Goal: Task Accomplishment & Management: Manage account settings

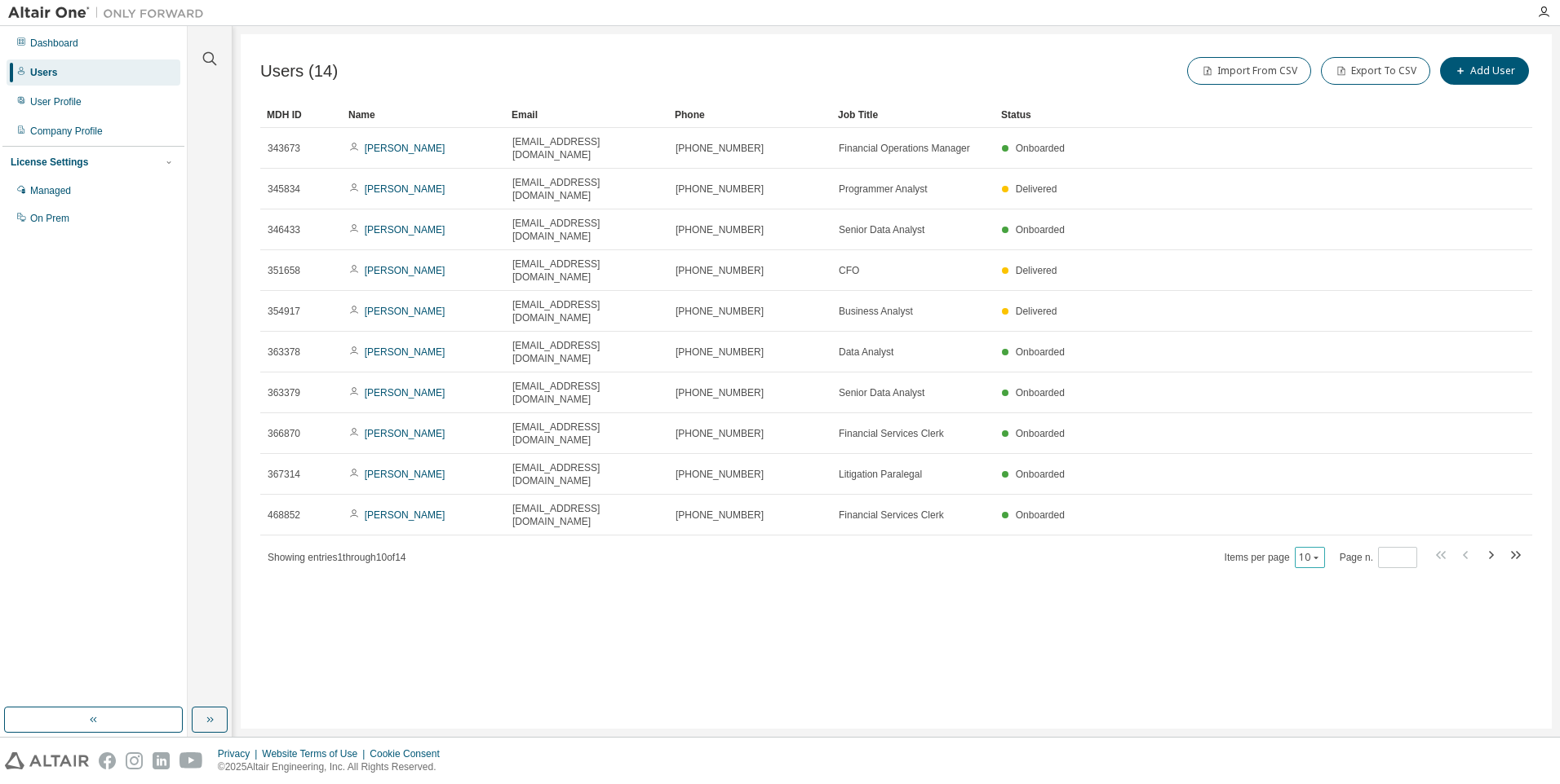
click at [1308, 551] on button "10" at bounding box center [1309, 557] width 22 height 13
click at [1301, 470] on div "20" at bounding box center [1358, 469] width 130 height 19
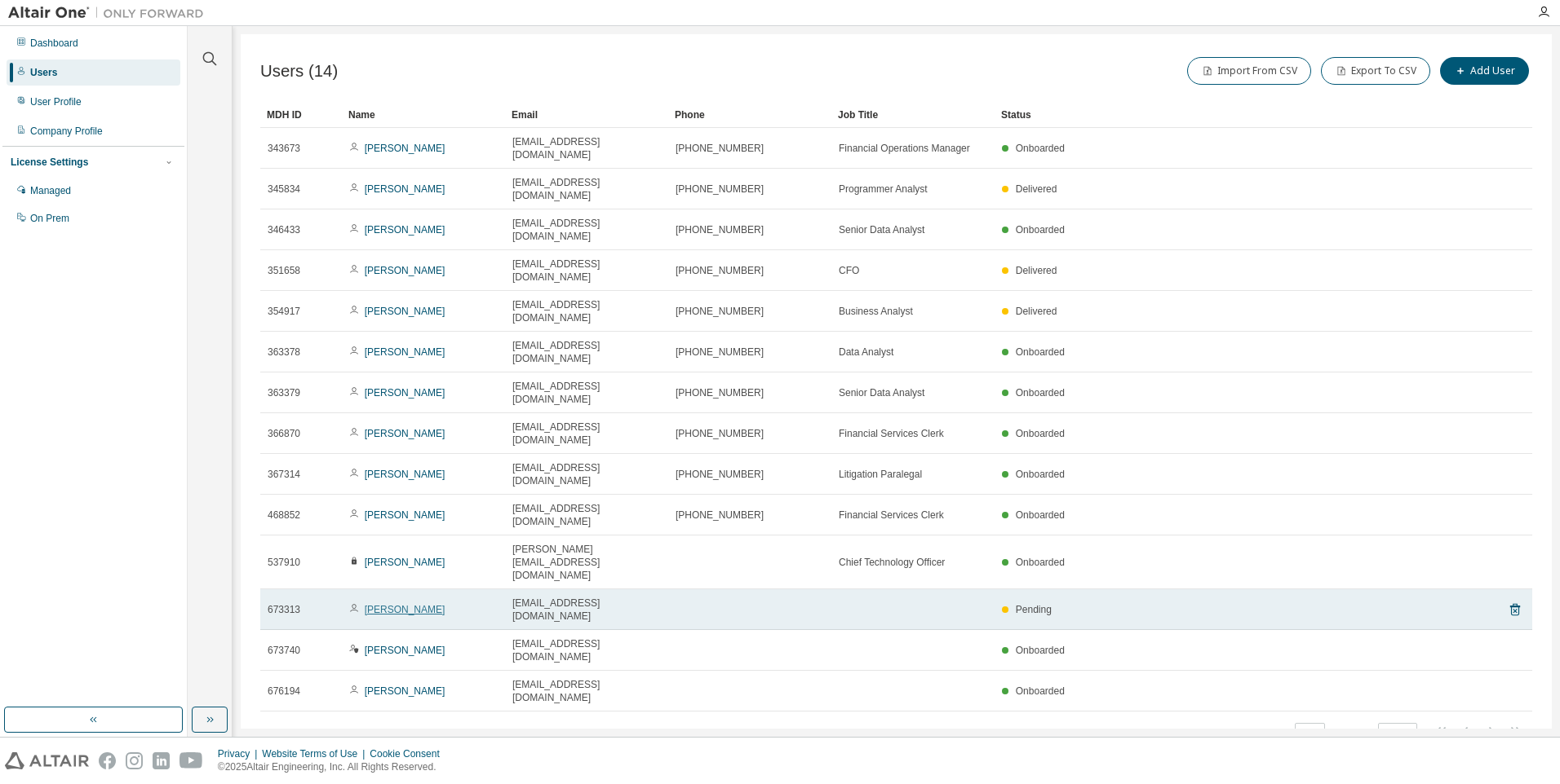
click at [383, 604] on link "[PERSON_NAME]" at bounding box center [404, 609] width 80 height 11
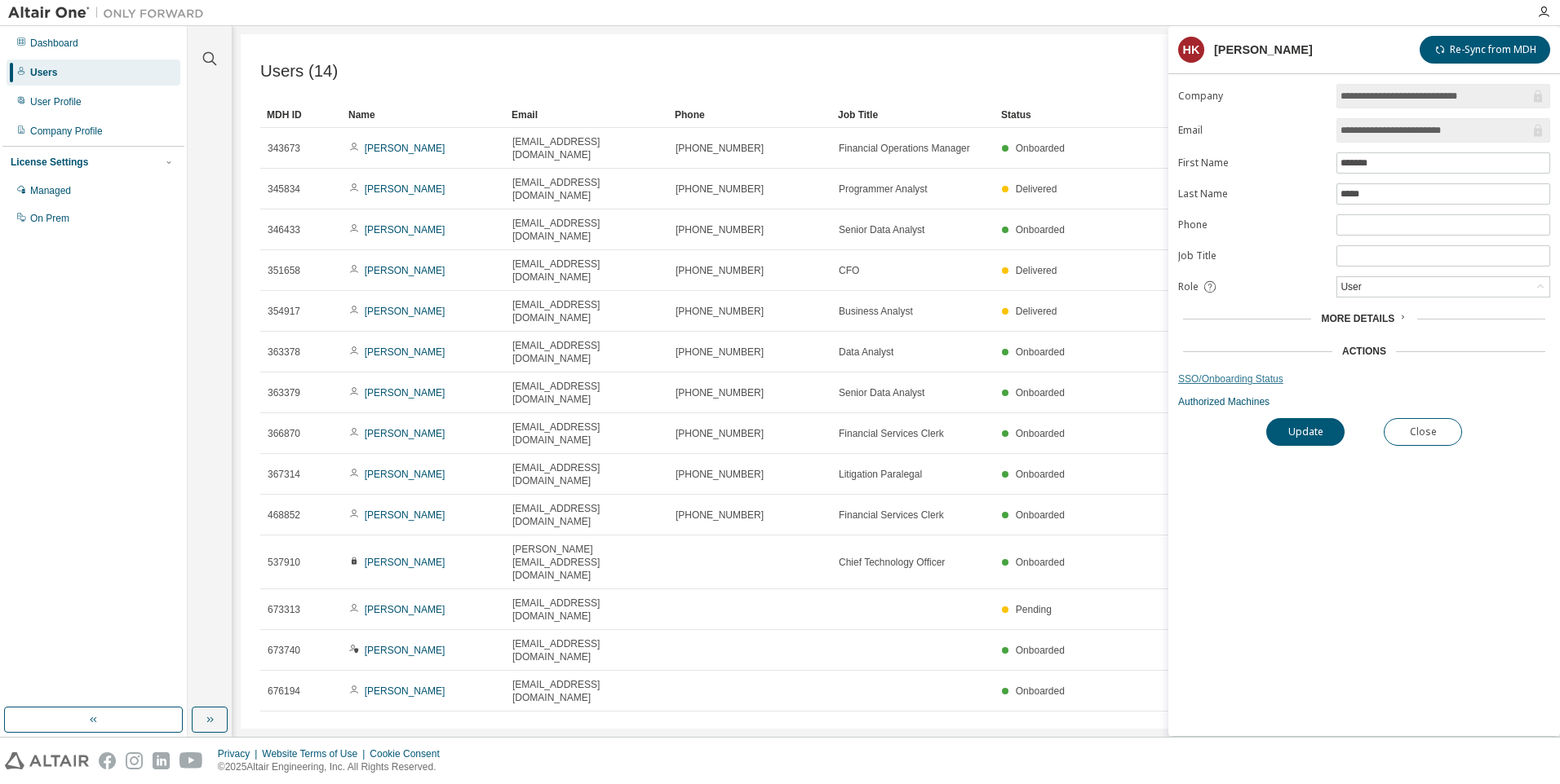
click at [1237, 376] on link "SSO/Onboarding Status" at bounding box center [1363, 379] width 372 height 13
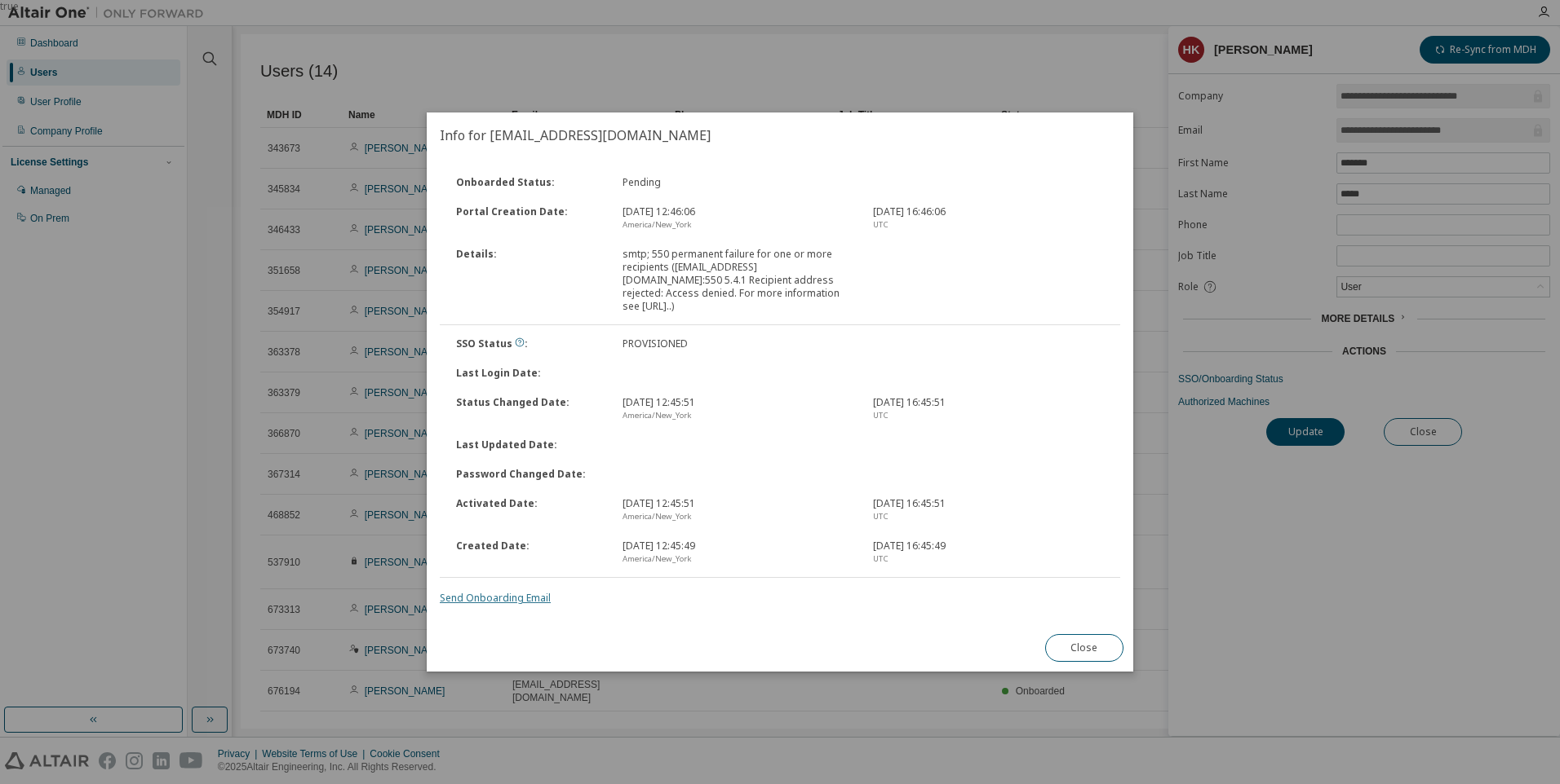
click at [487, 591] on link "Send Onboarding Email" at bounding box center [494, 598] width 111 height 14
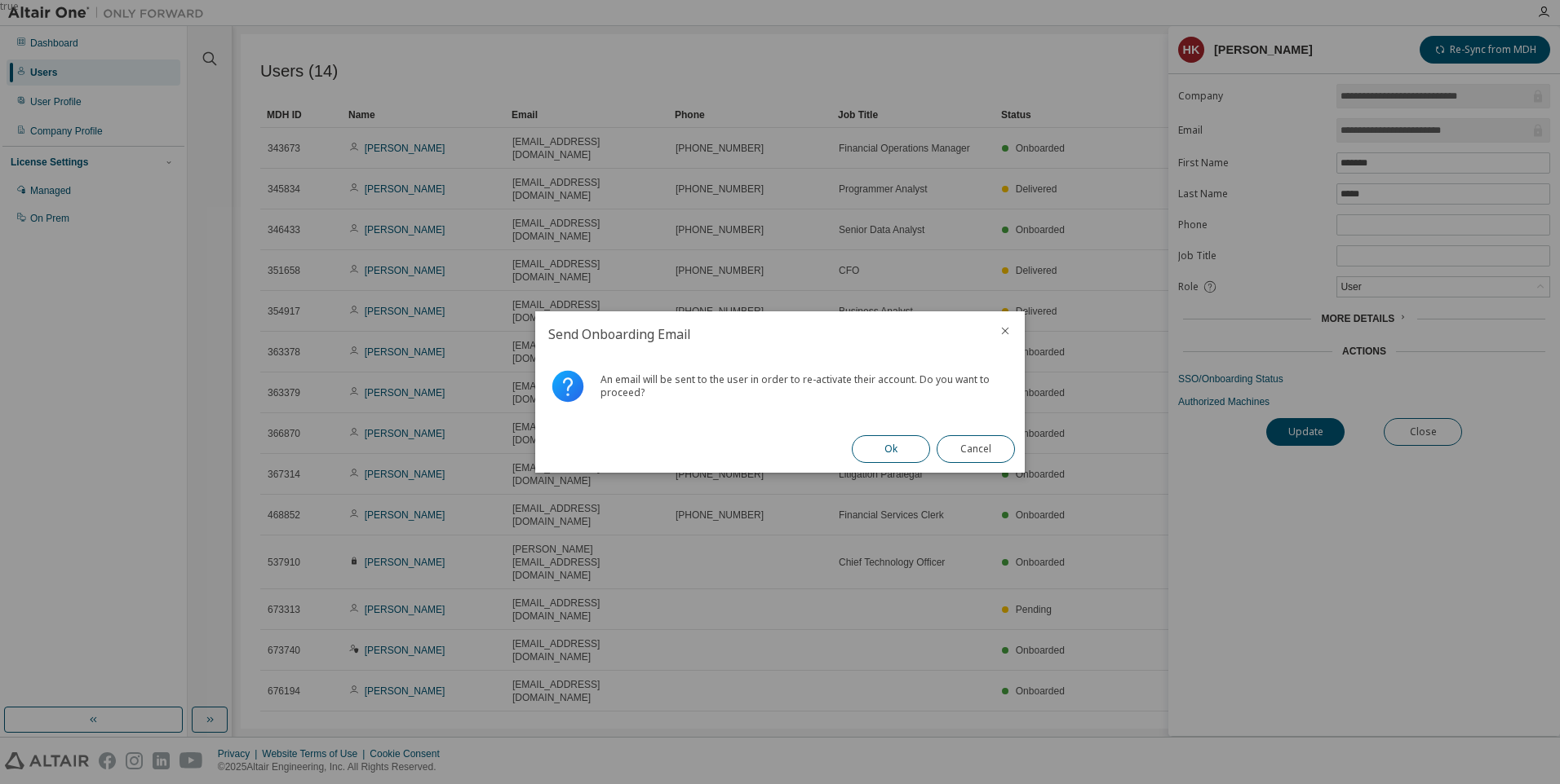
click at [891, 451] on button "Ok" at bounding box center [891, 450] width 79 height 28
click at [1004, 450] on button "Close" at bounding box center [976, 450] width 79 height 28
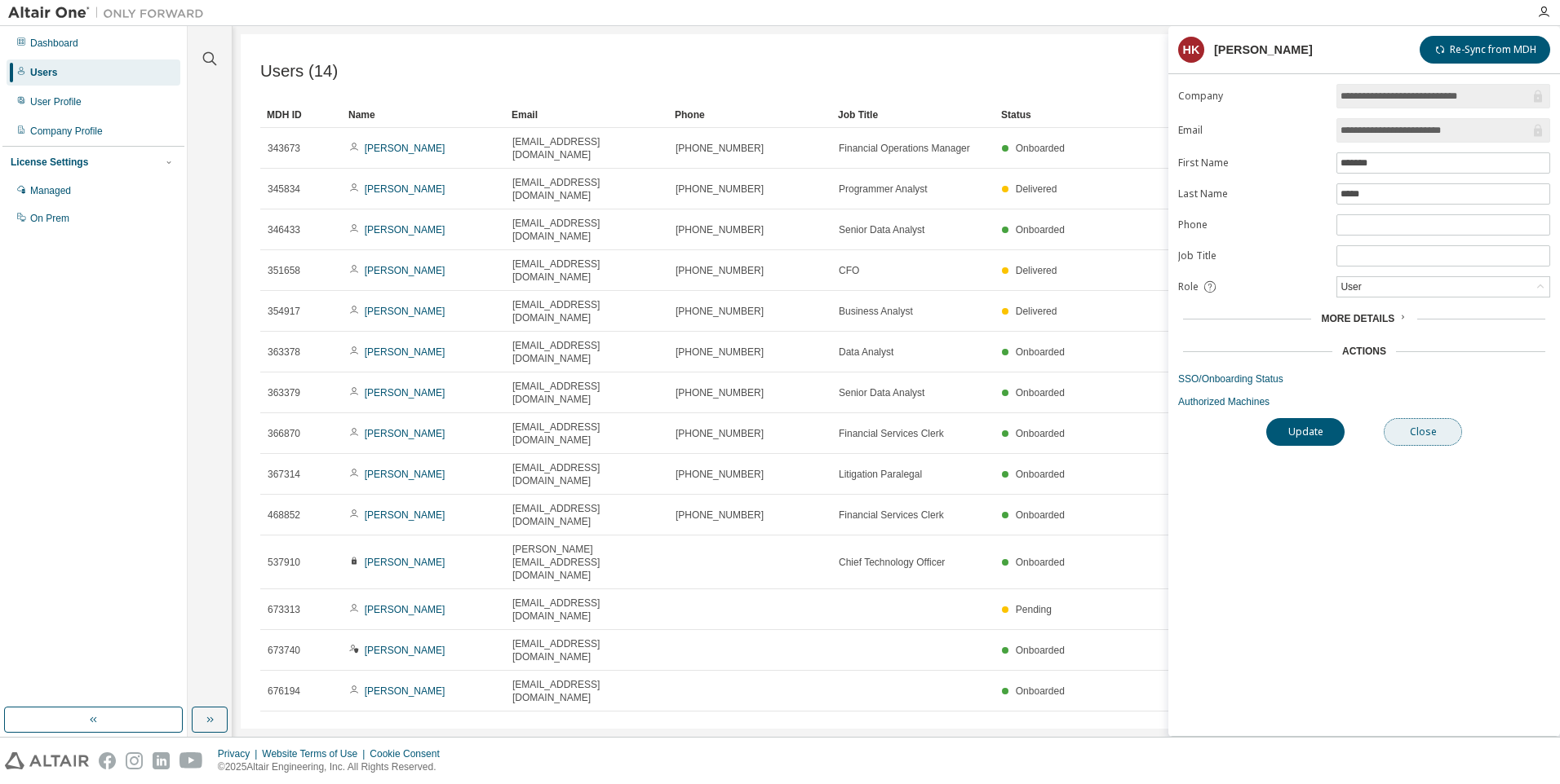
click at [1402, 425] on button "Close" at bounding box center [1423, 432] width 79 height 28
